Goal: Information Seeking & Learning: Learn about a topic

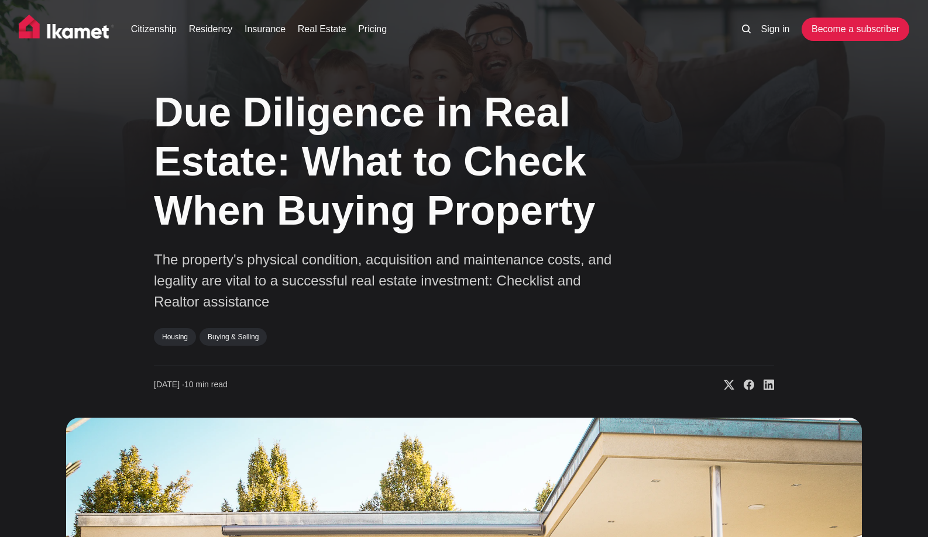
click at [294, 142] on h1 "Due Diligence in Real Estate: What to Check When Buying Property" at bounding box center [405, 162] width 503 height 148
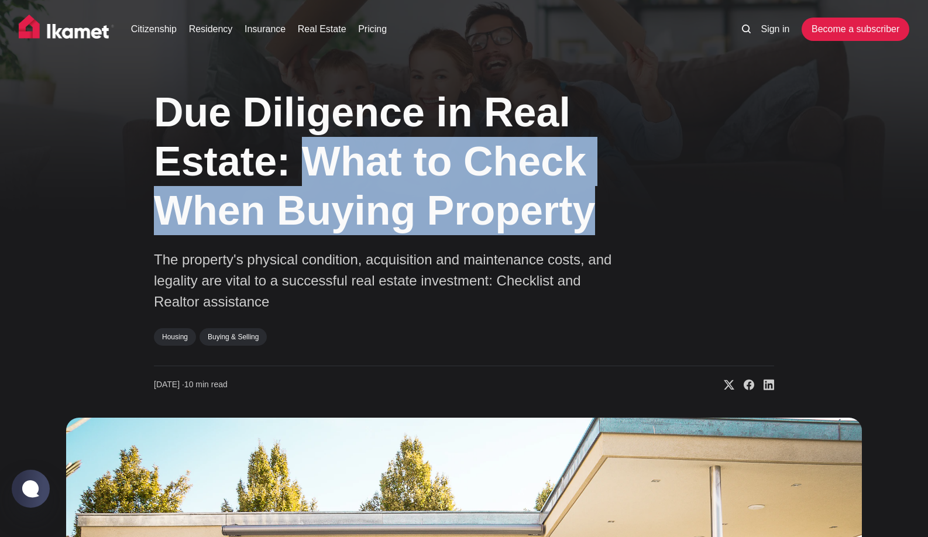
copy h1 "What to Check When Buying Property"
drag, startPoint x: 299, startPoint y: 163, endPoint x: 607, endPoint y: 207, distance: 311.6
click at [607, 207] on h1 "Due Diligence in Real Estate: What to Check When Buying Property" at bounding box center [405, 162] width 503 height 148
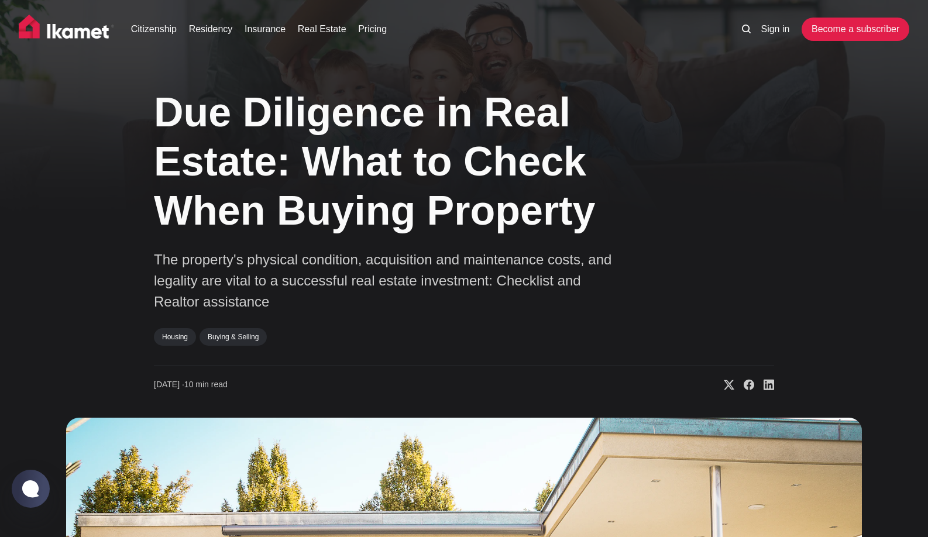
click at [420, 336] on div "Housing Buying & Selling" at bounding box center [388, 340] width 468 height 25
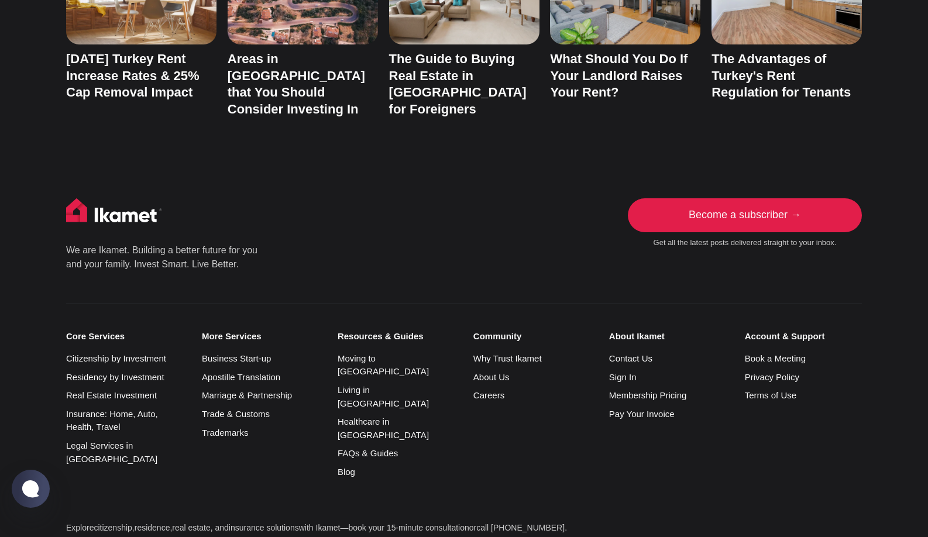
scroll to position [8050, 0]
click at [345, 467] on link "Blog" at bounding box center [347, 472] width 18 height 10
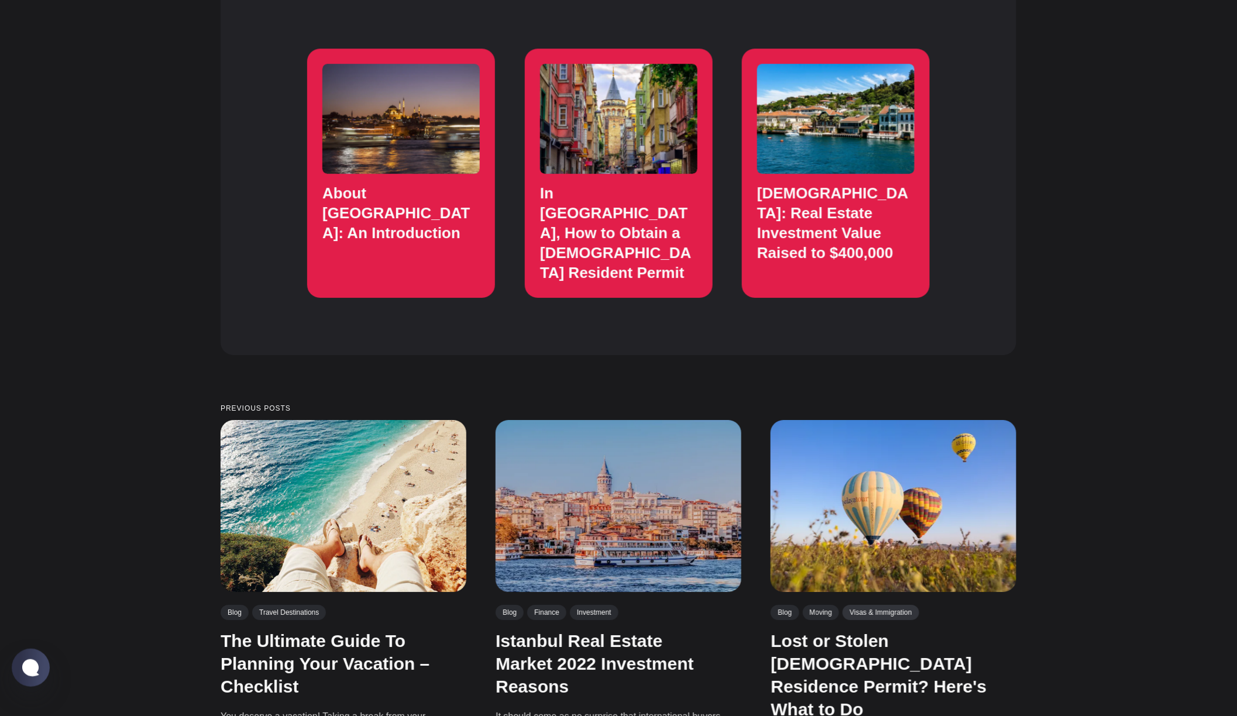
scroll to position [2046, 0]
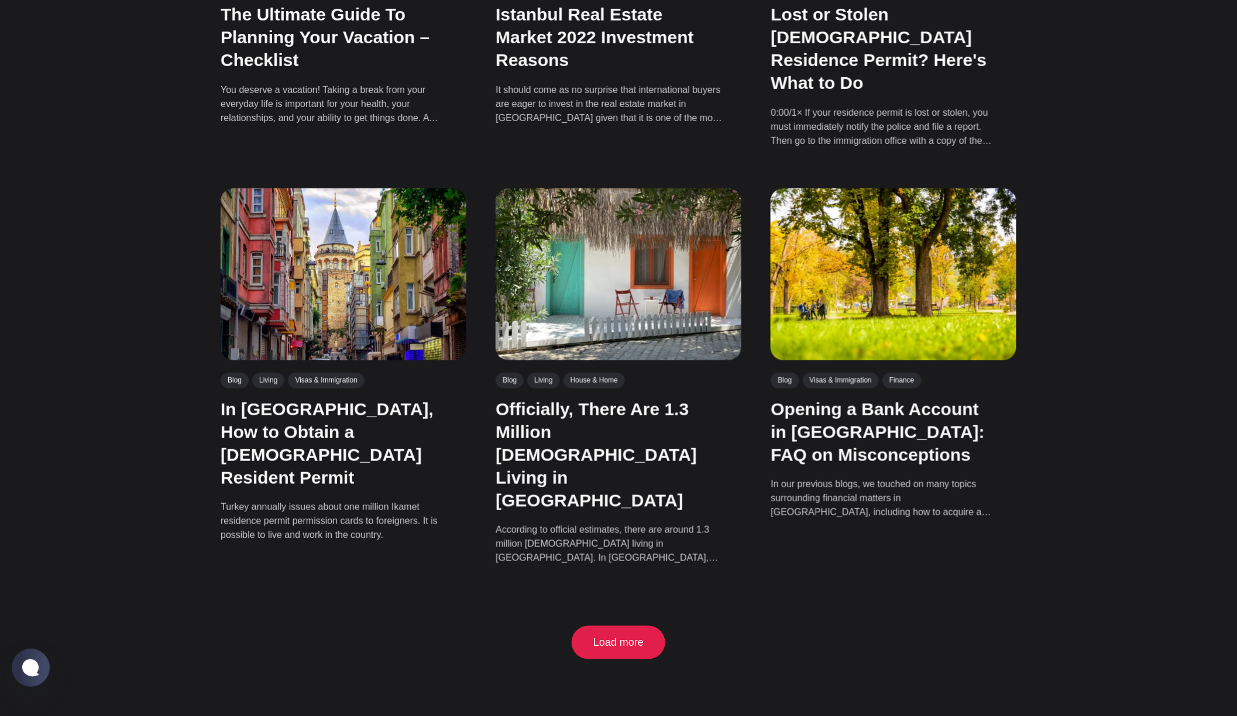
click at [632, 537] on button "Load more" at bounding box center [619, 643] width 88 height 34
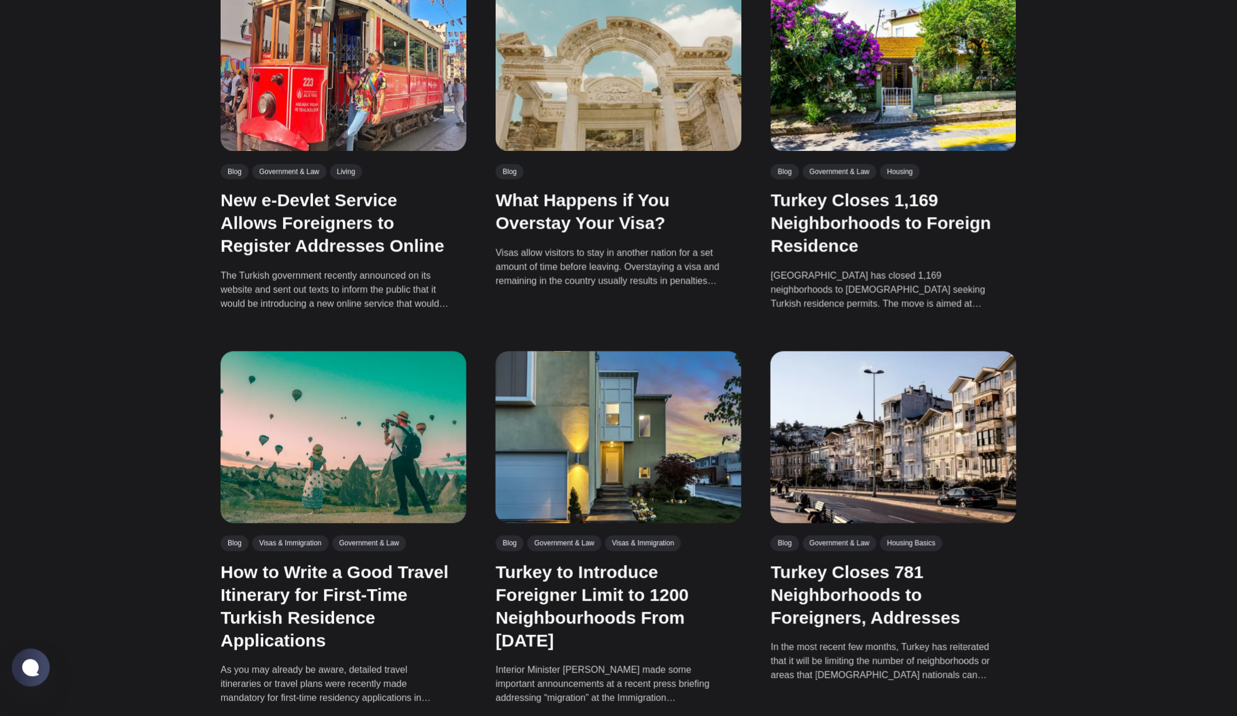
scroll to position [3300, 0]
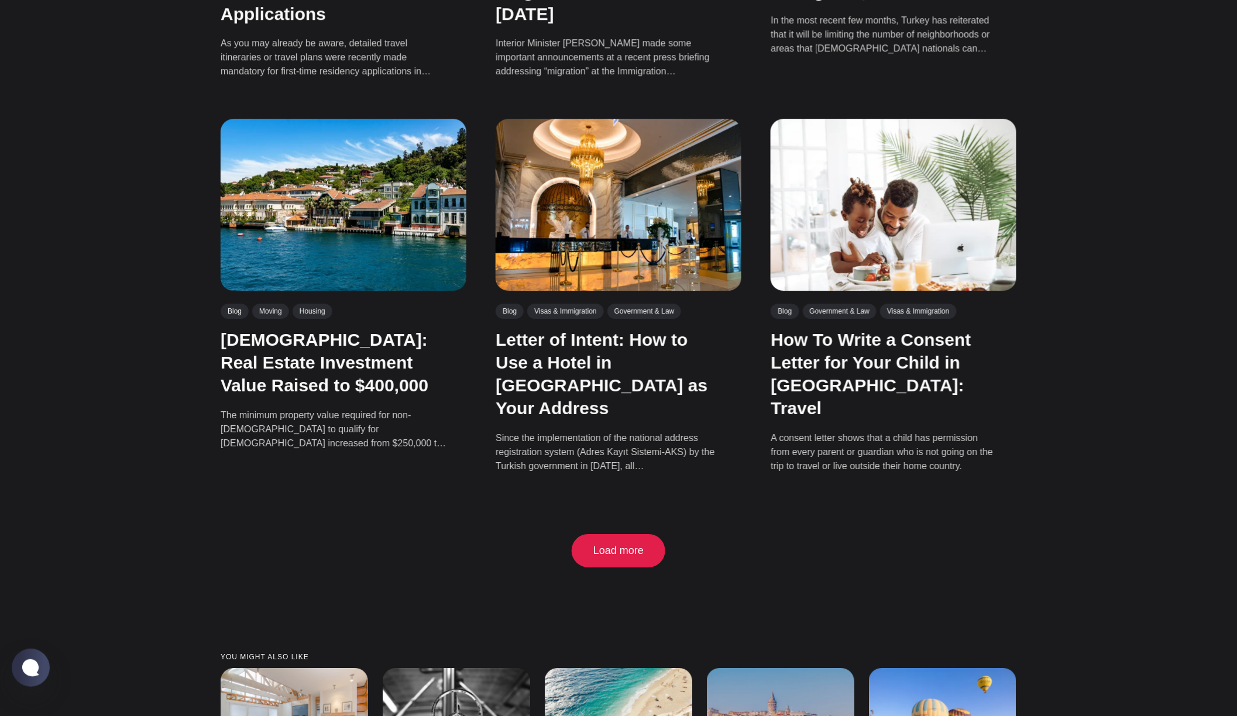
click at [619, 534] on button "Load more" at bounding box center [619, 551] width 88 height 34
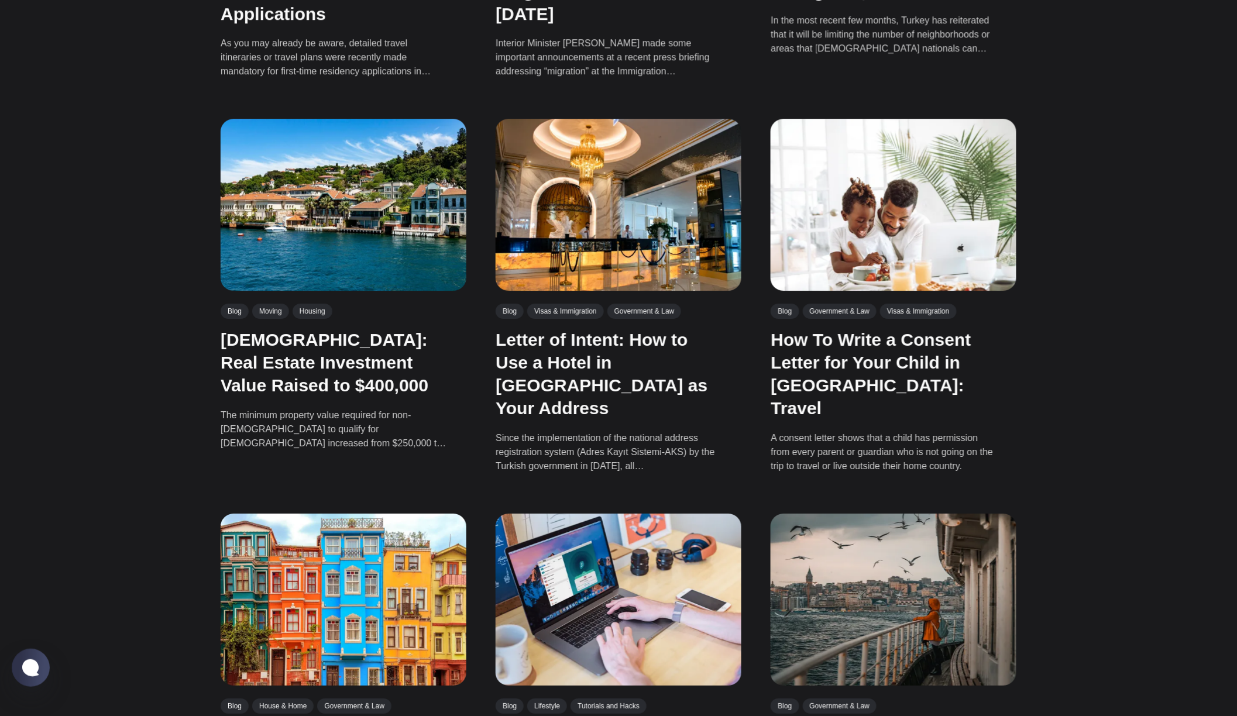
drag, startPoint x: 619, startPoint y: 432, endPoint x: 1078, endPoint y: 469, distance: 460.4
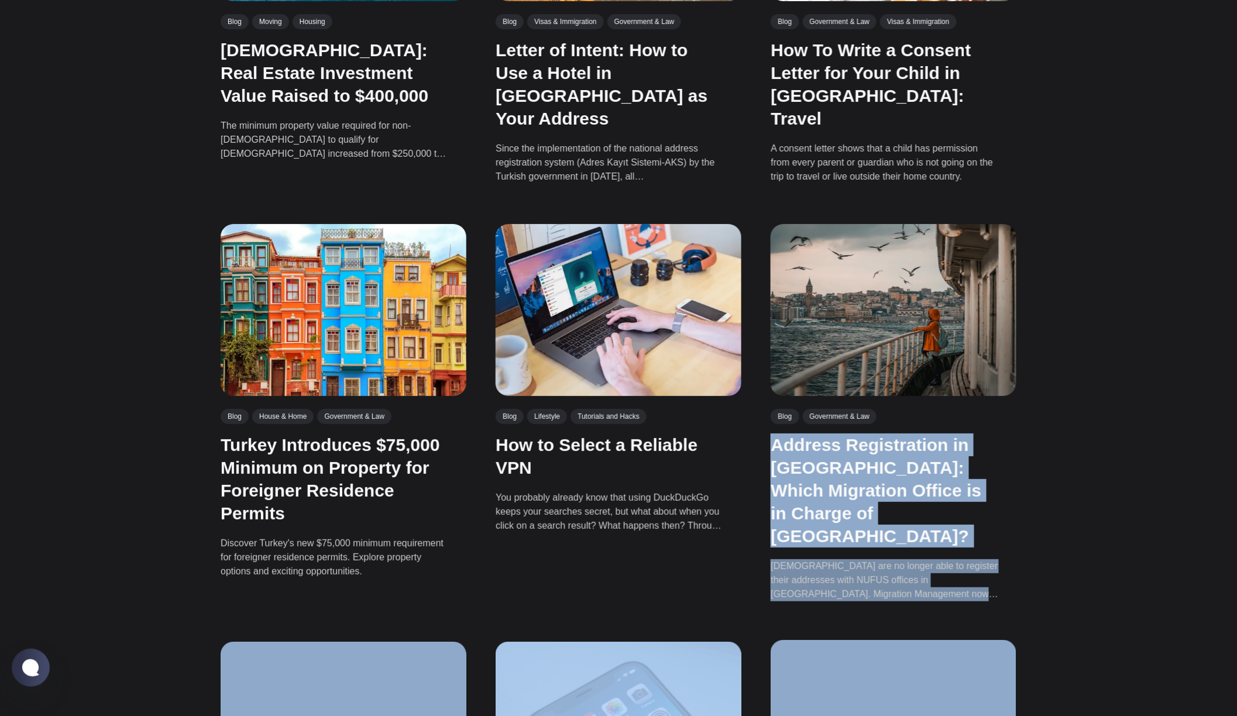
scroll to position [3650, 0]
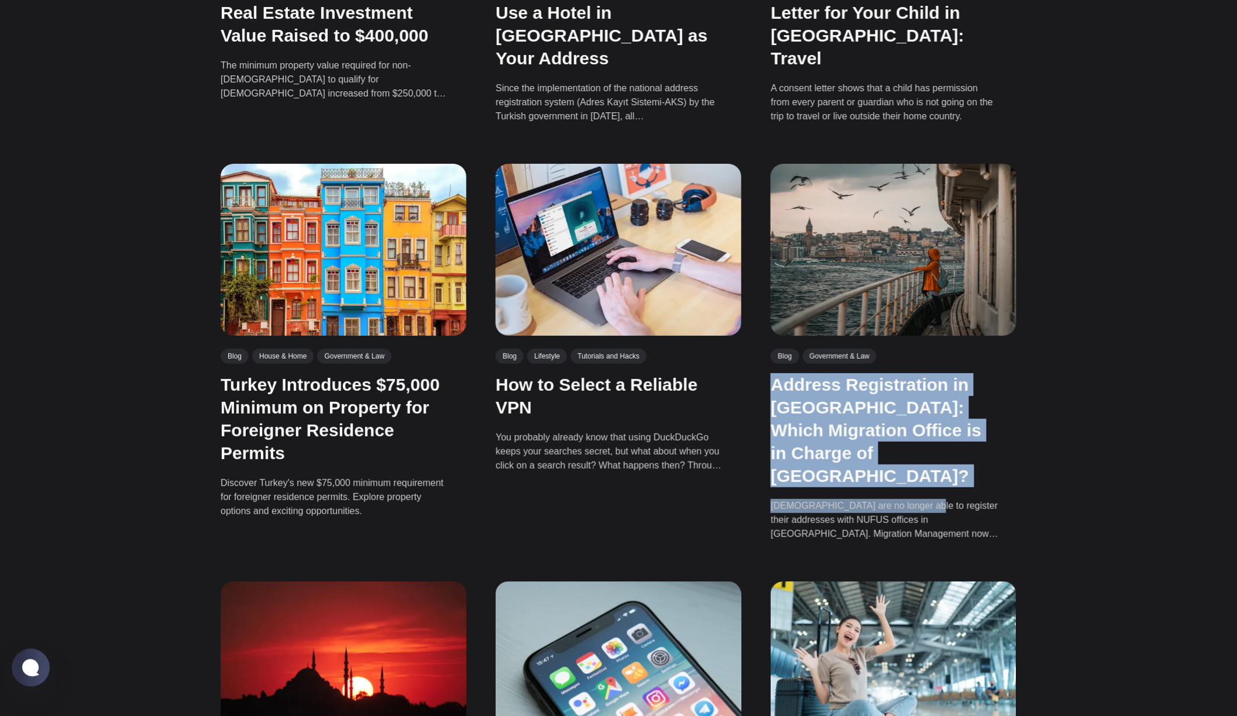
copy div "Address Registration in Istanbul: Which Migration Office is in Charge of Which …"
drag, startPoint x: 776, startPoint y: 629, endPoint x: 900, endPoint y: 364, distance: 293.0
click at [928, 373] on h2 "Address Registration in Istanbul: Which Migration Office is in Charge of Which …" at bounding box center [885, 430] width 228 height 114
drag, startPoint x: 900, startPoint y: 342, endPoint x: 828, endPoint y: 263, distance: 107.7
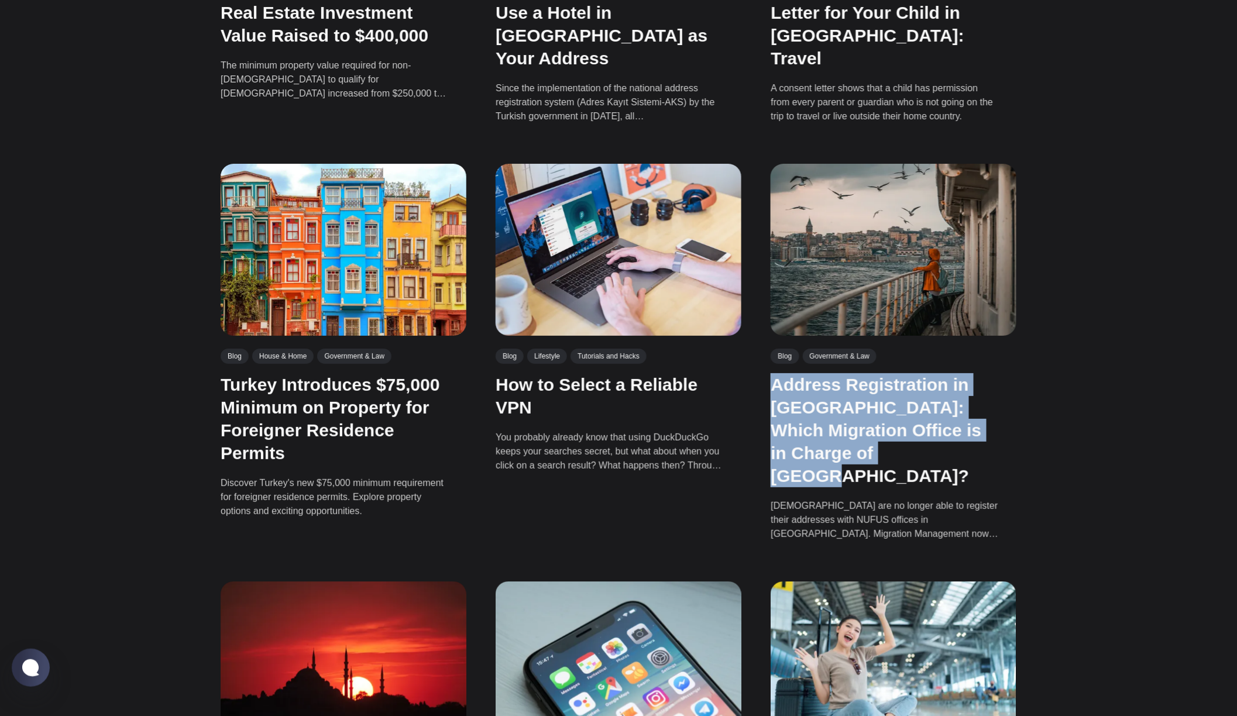
click at [773, 373] on h2 "Address Registration in Istanbul: Which Migration Office is in Charge of Which …" at bounding box center [885, 430] width 228 height 114
copy link "Address Registration in Istanbul: Which Migration Office is in Charge of Which …"
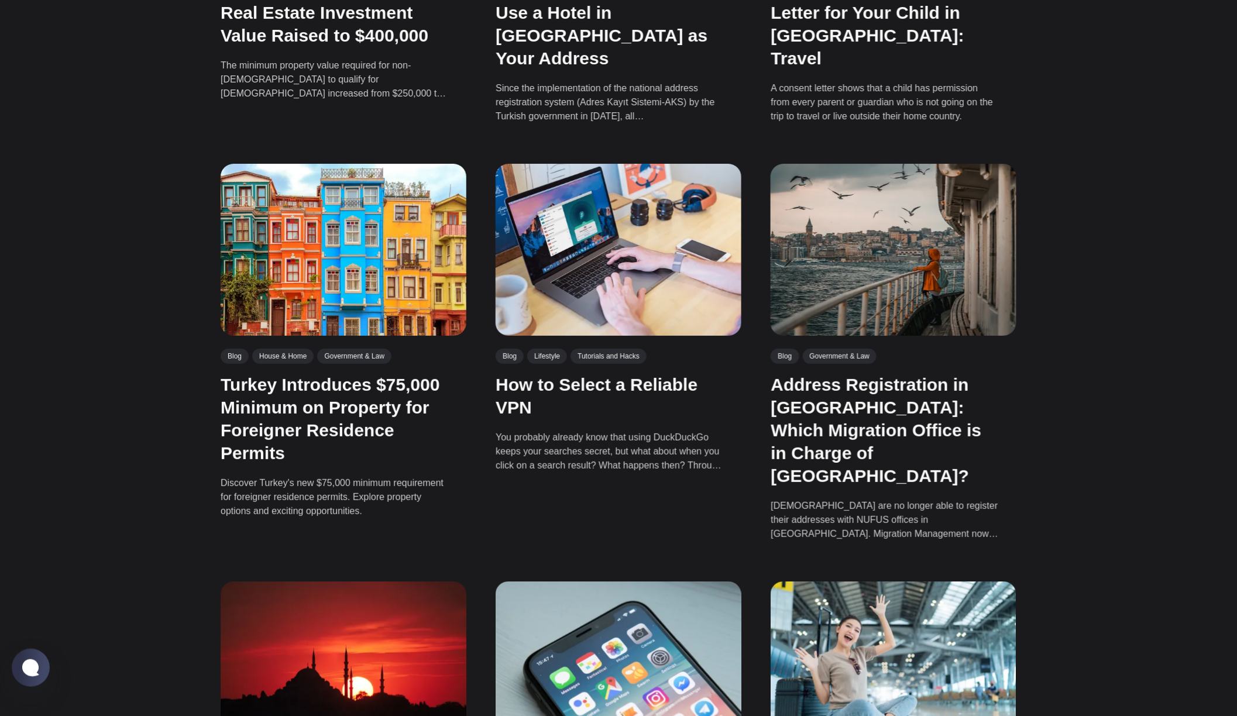
click at [626, 402] on article "Blog Lifestyle Tutorials and Hacks How to Select a Reliable VPN You probably al…" at bounding box center [619, 354] width 246 height 381
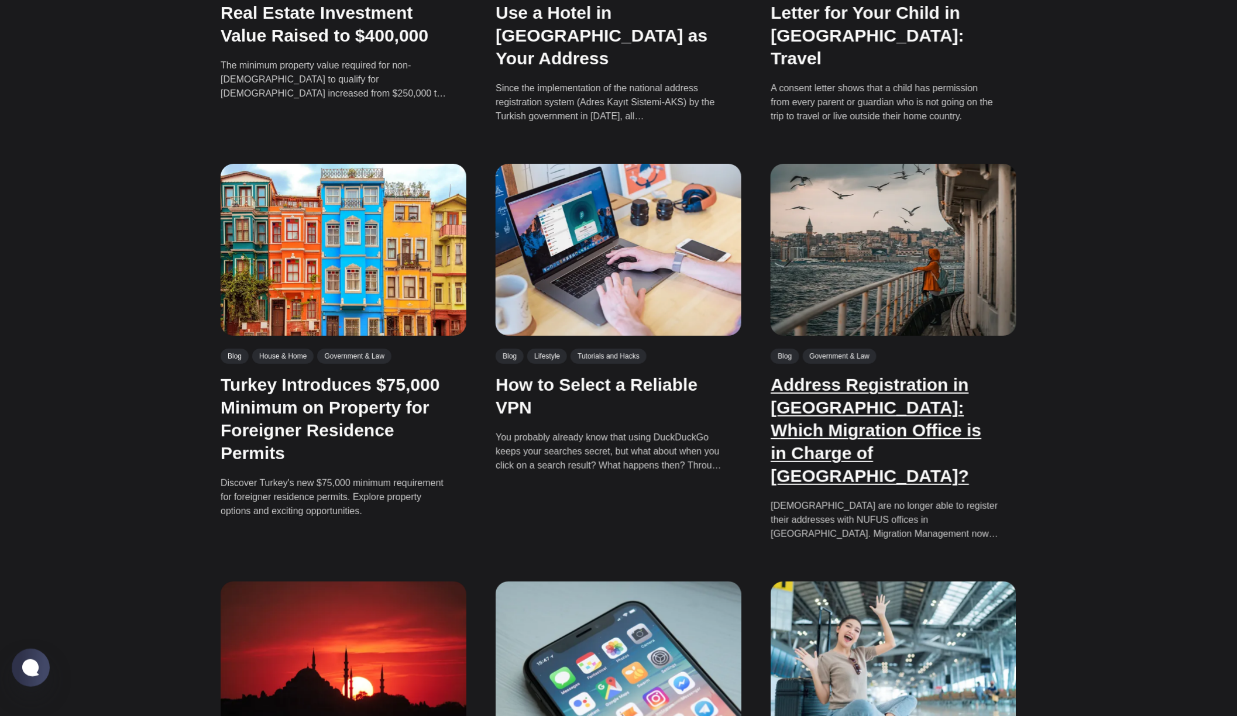
click at [867, 375] on link "Address Registration in Istanbul: Which Migration Office is in Charge of Which …" at bounding box center [876, 430] width 211 height 111
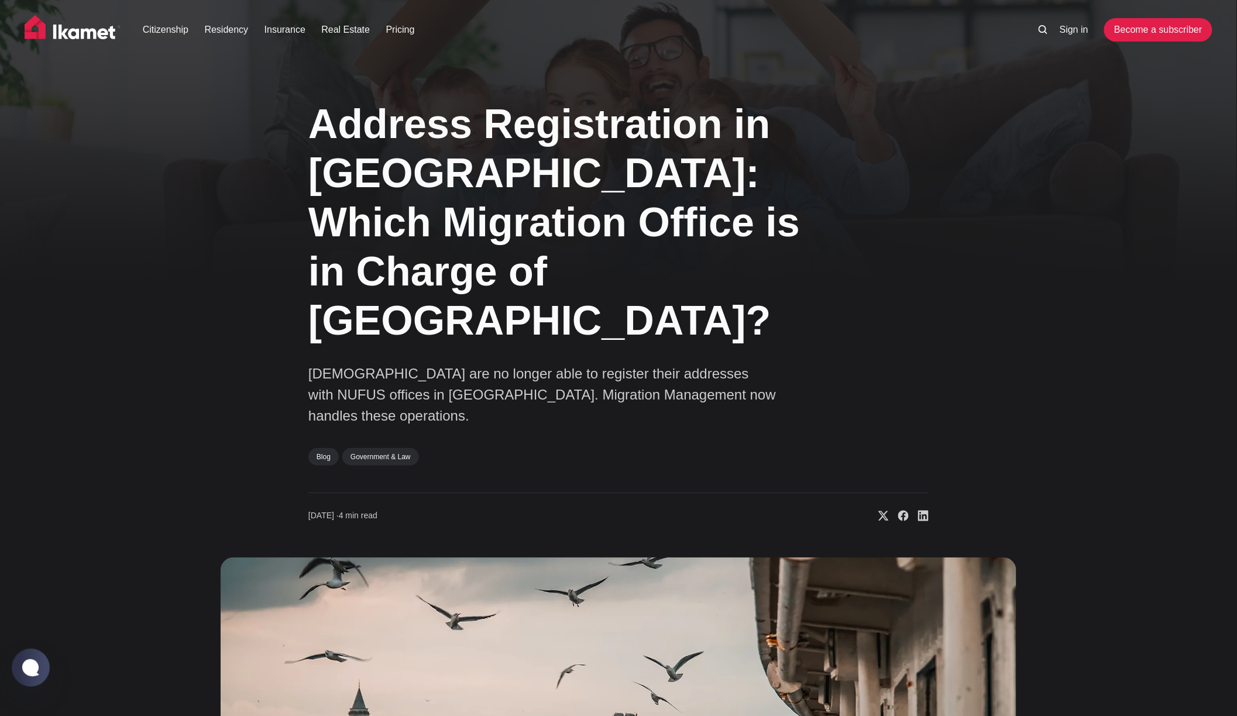
click at [488, 371] on div "Address Registration in Istanbul: Which Migration Office is in Charge of Which …" at bounding box center [618, 303] width 620 height 437
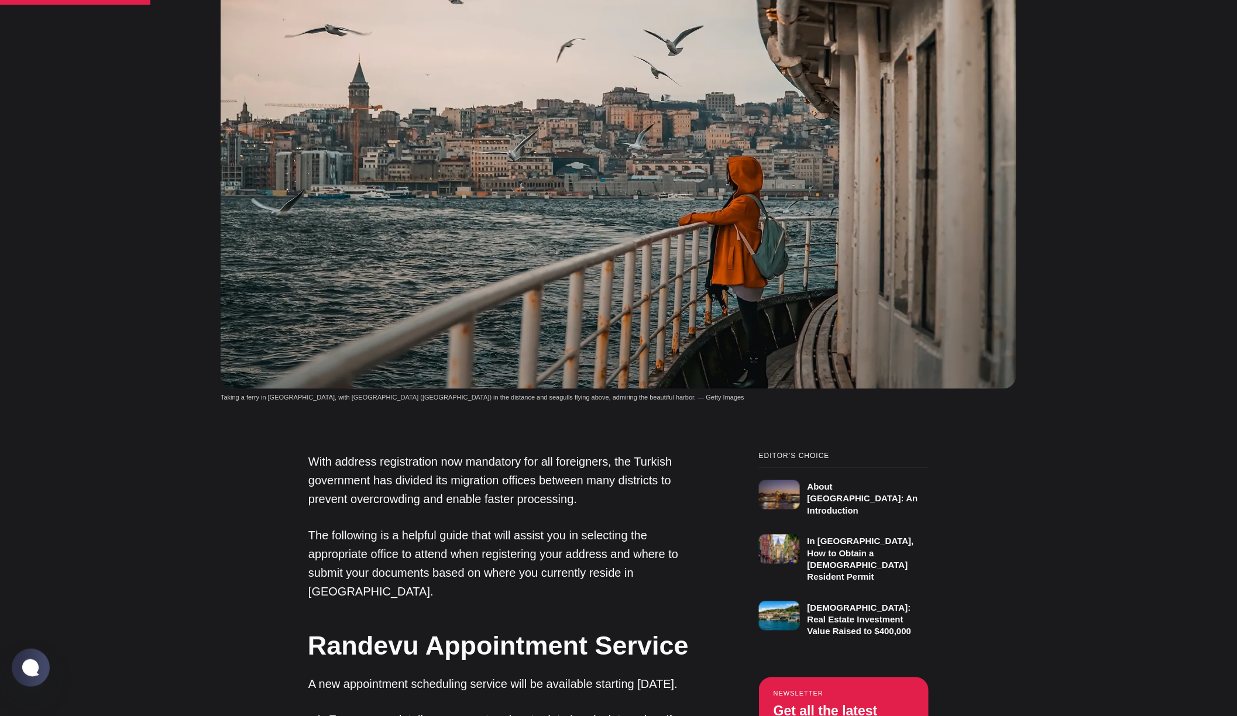
scroll to position [1254, 0]
